Goal: Information Seeking & Learning: Find specific fact

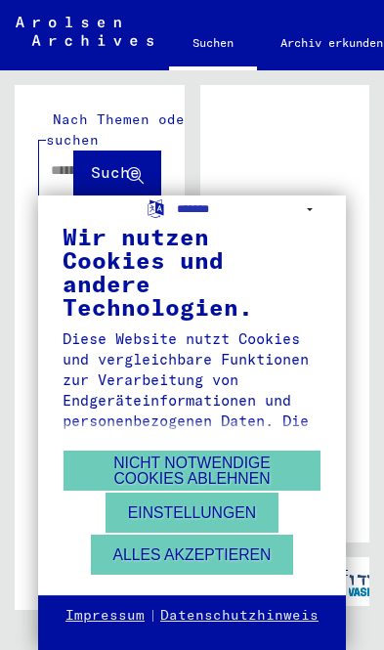
click at [215, 553] on button "Alles akzeptieren" at bounding box center [192, 554] width 203 height 40
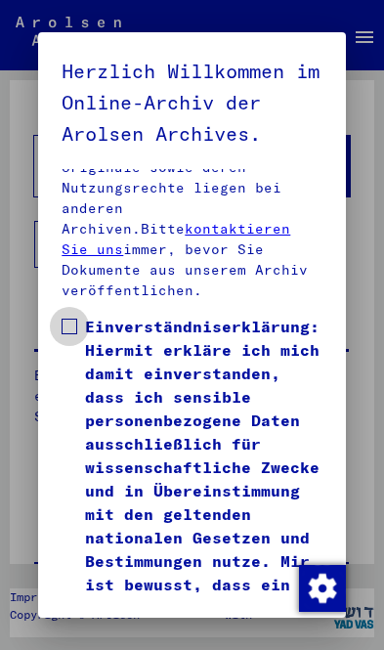
scroll to position [981, 0]
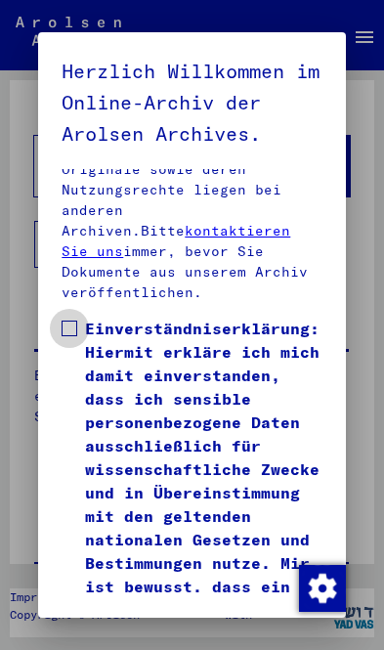
click at [73, 320] on span at bounding box center [70, 328] width 16 height 16
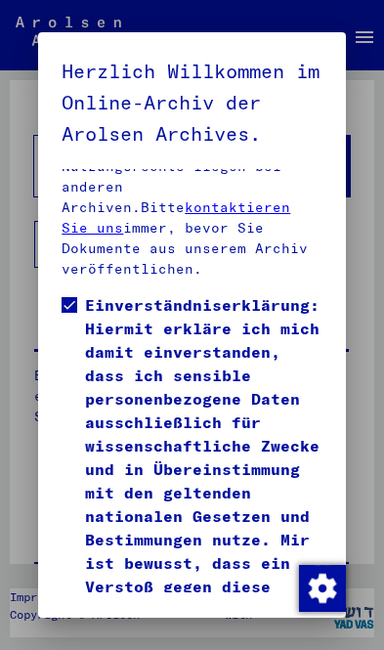
scroll to position [116, 0]
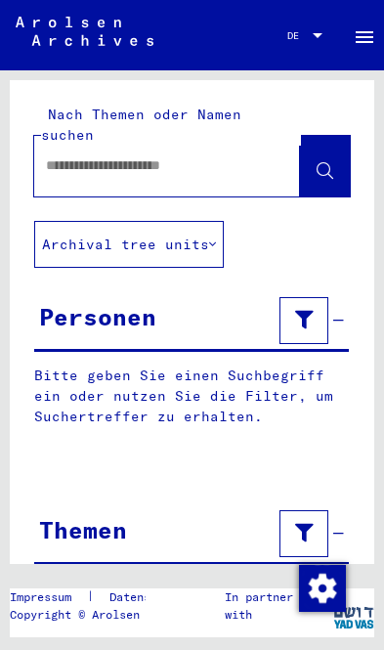
click at [152, 155] on input "text" at bounding box center [149, 165] width 207 height 21
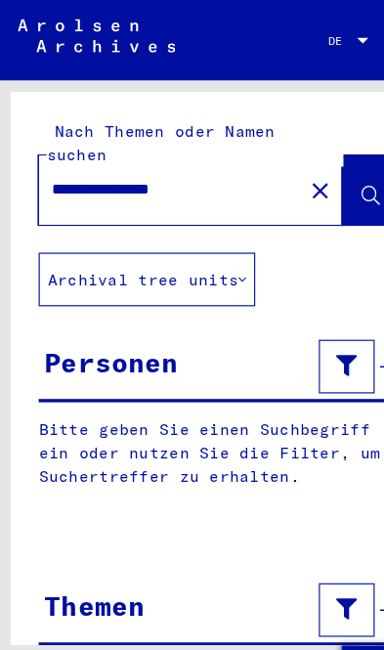
type input "**********"
click at [328, 163] on icon at bounding box center [325, 171] width 17 height 17
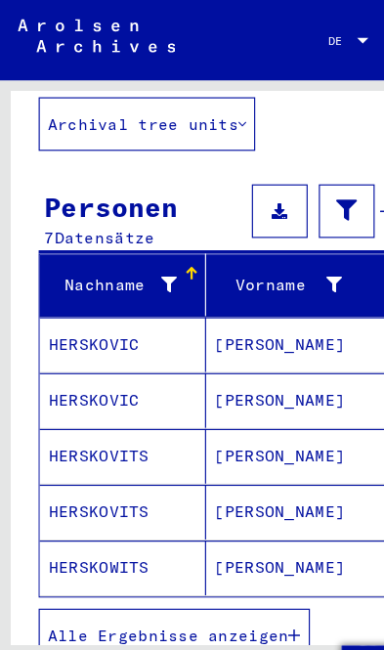
scroll to position [135, 0]
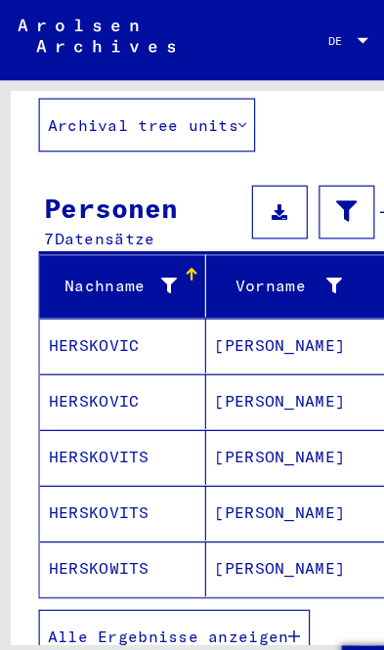
click at [201, 534] on button "Alle Ergebnisse anzeigen" at bounding box center [152, 557] width 237 height 47
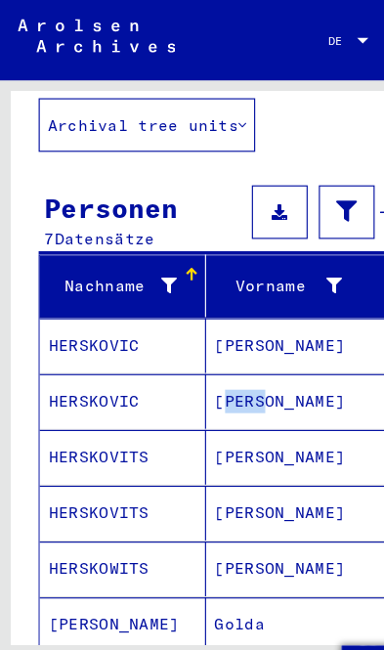
click at [162, 474] on mat-cell "HERSKOWITS" at bounding box center [108, 498] width 146 height 48
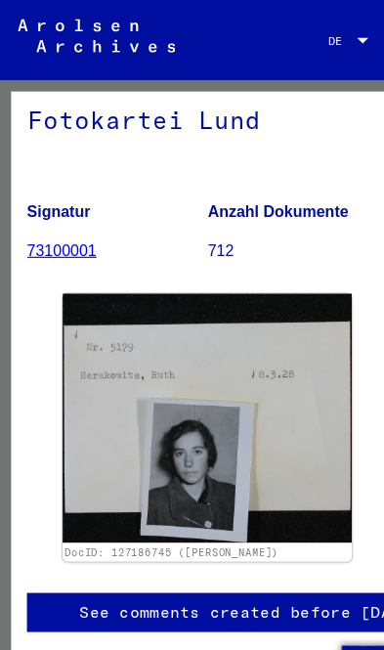
scroll to position [247, 13]
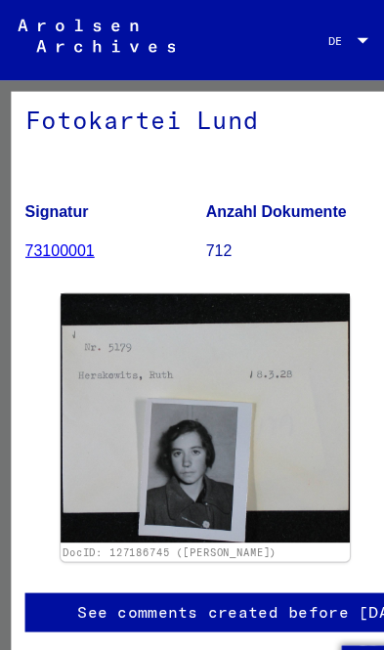
click at [65, 211] on link "73100001" at bounding box center [51, 219] width 61 height 16
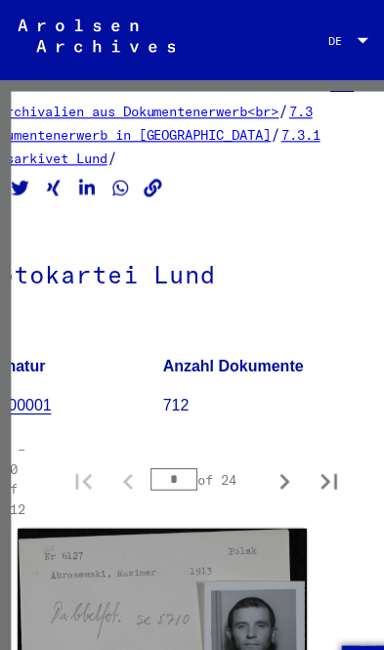
scroll to position [-11, 50]
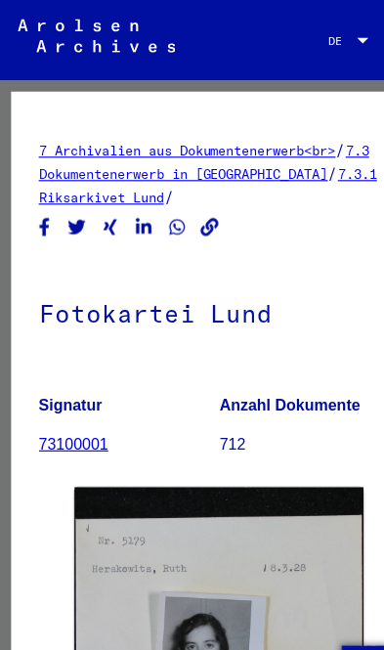
click at [110, 137] on link "7 Archivalien aus Dokumentenerwerb<br>" at bounding box center [164, 131] width 260 height 15
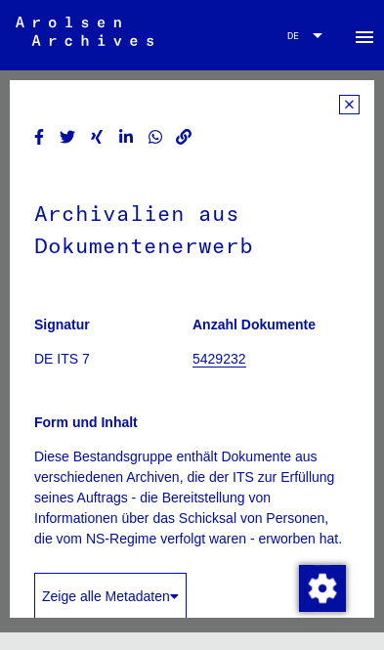
click at [344, 105] on icon at bounding box center [349, 105] width 21 height 20
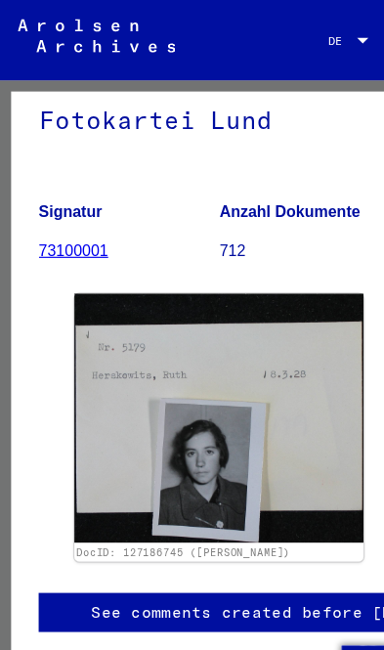
scroll to position [294, 0]
click at [182, 289] on img at bounding box center [191, 366] width 253 height 218
click at [192, 308] on img at bounding box center [191, 366] width 253 height 218
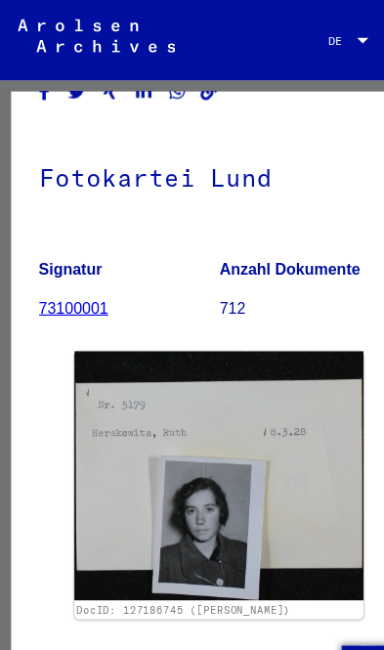
scroll to position [115, 0]
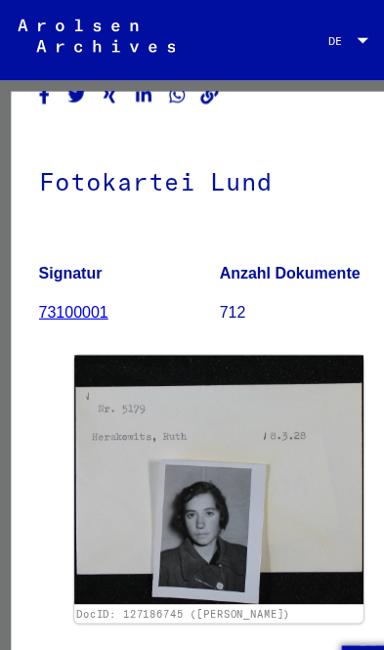
click at [210, 269] on p "712" at bounding box center [270, 273] width 157 height 21
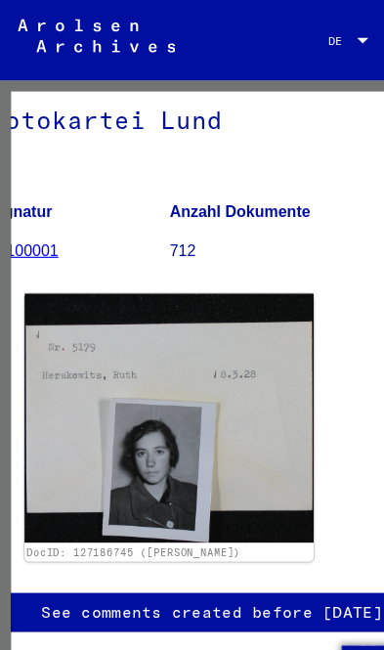
scroll to position [796, 37]
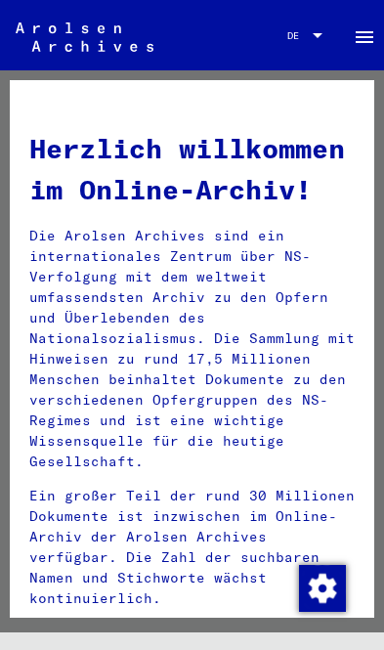
click at [336, 587] on img "Zustimmung ändern" at bounding box center [322, 588] width 47 height 47
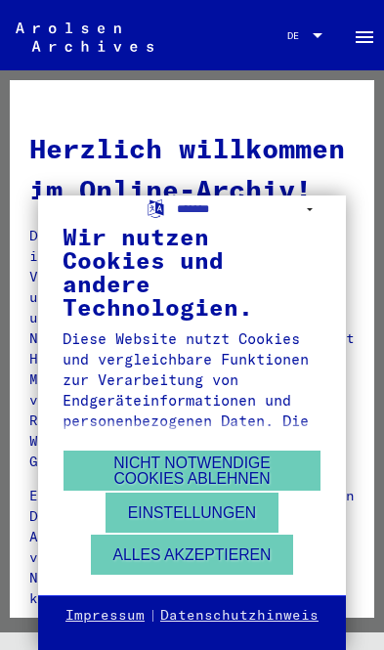
click at [211, 559] on button "Alles akzeptieren" at bounding box center [192, 554] width 203 height 40
